Goal: Check status: Check status

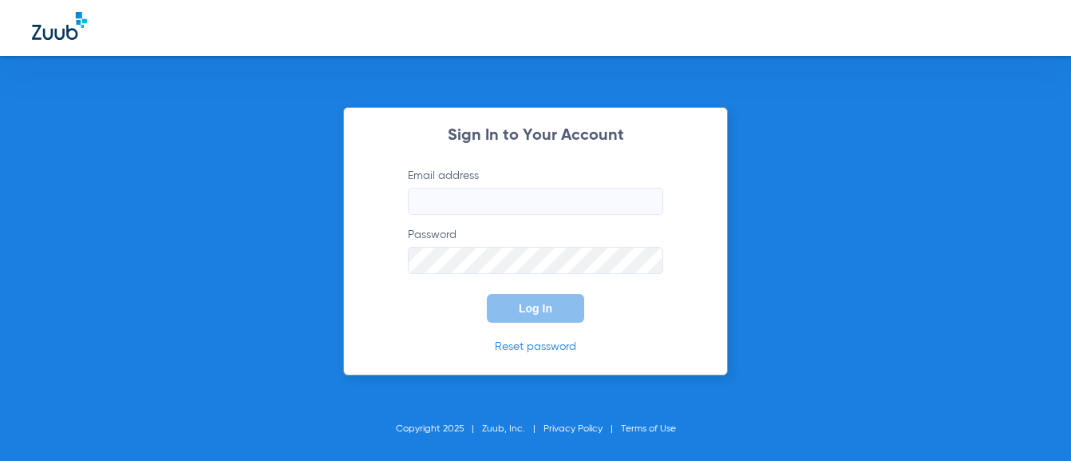
type input "[EMAIL_ADDRESS][DOMAIN_NAME]"
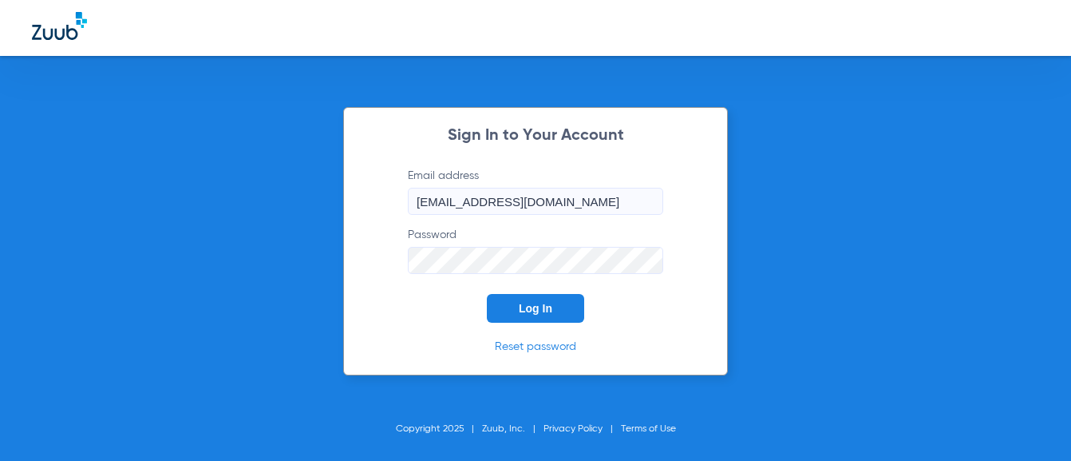
click at [520, 299] on button "Log In" at bounding box center [535, 308] width 97 height 29
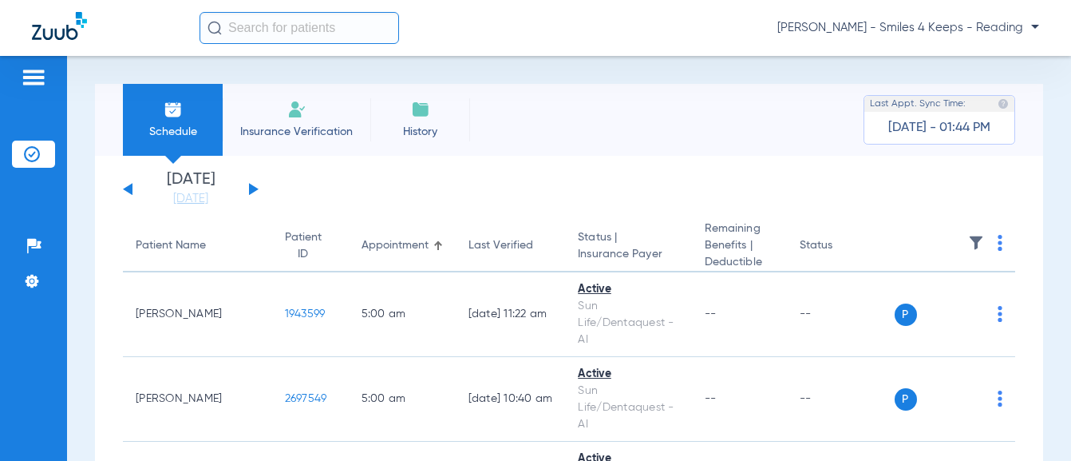
click at [253, 192] on button at bounding box center [254, 189] width 10 height 12
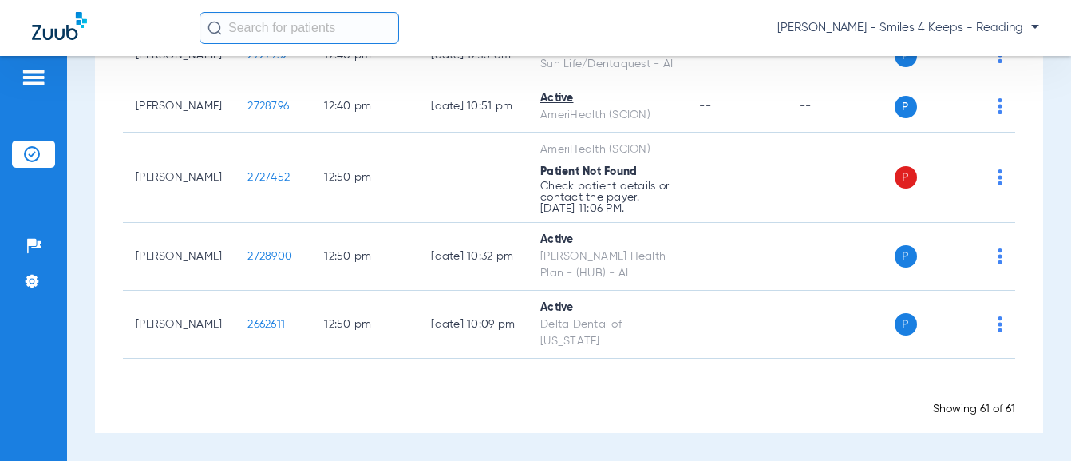
scroll to position [4231, 0]
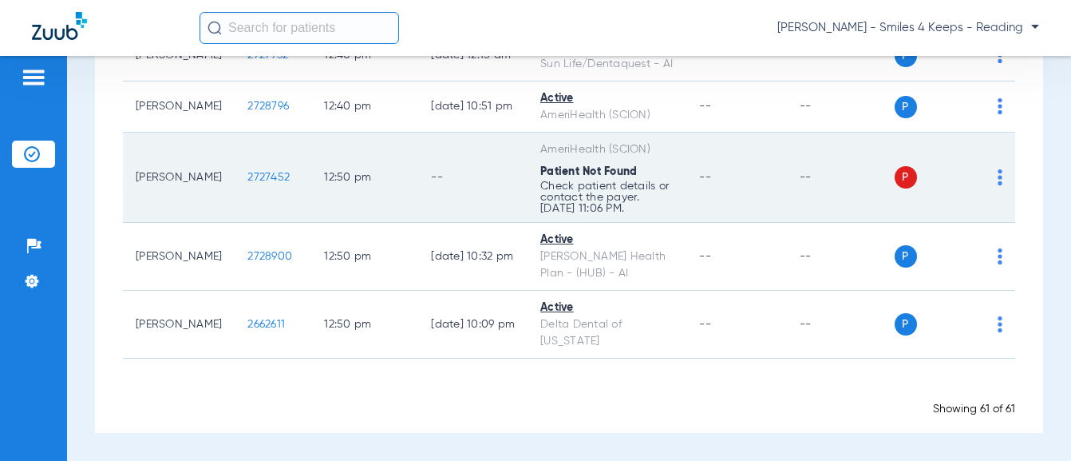
drag, startPoint x: 275, startPoint y: 243, endPoint x: 239, endPoint y: 240, distance: 36.0
click at [239, 223] on td "2727452" at bounding box center [273, 178] width 77 height 90
drag, startPoint x: 239, startPoint y: 239, endPoint x: 292, endPoint y: 240, distance: 52.7
click at [311, 223] on td "12:50 PM" at bounding box center [364, 178] width 107 height 90
drag, startPoint x: 289, startPoint y: 240, endPoint x: 228, endPoint y: 243, distance: 60.7
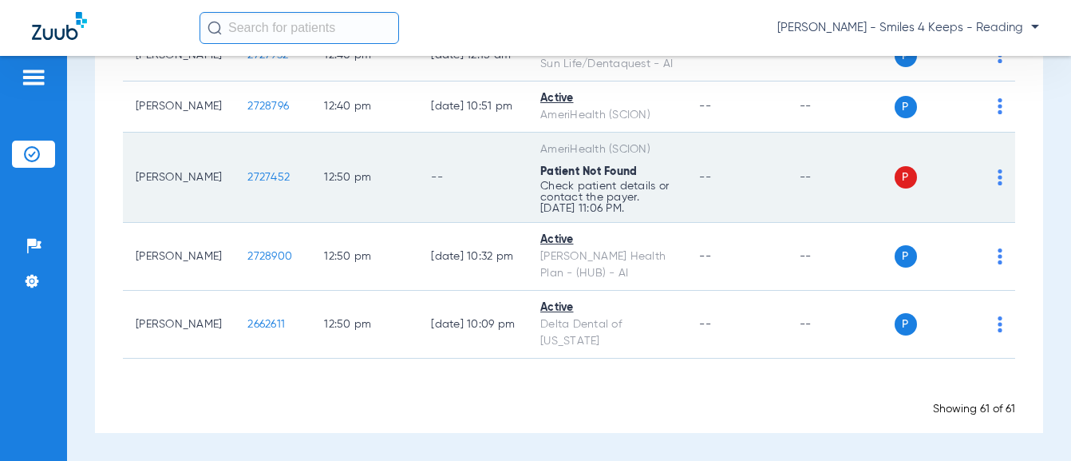
click at [235, 223] on td "2727452" at bounding box center [273, 178] width 77 height 90
copy span "2727452"
